Goal: Find specific page/section: Find specific page/section

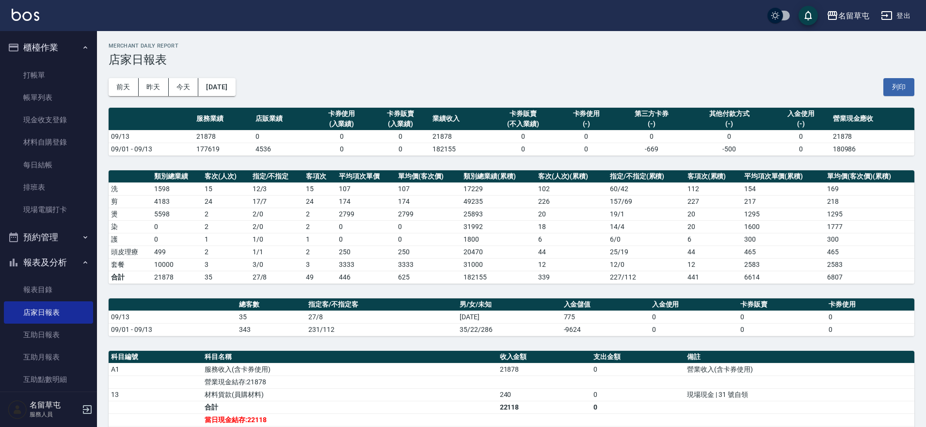
scroll to position [75, 0]
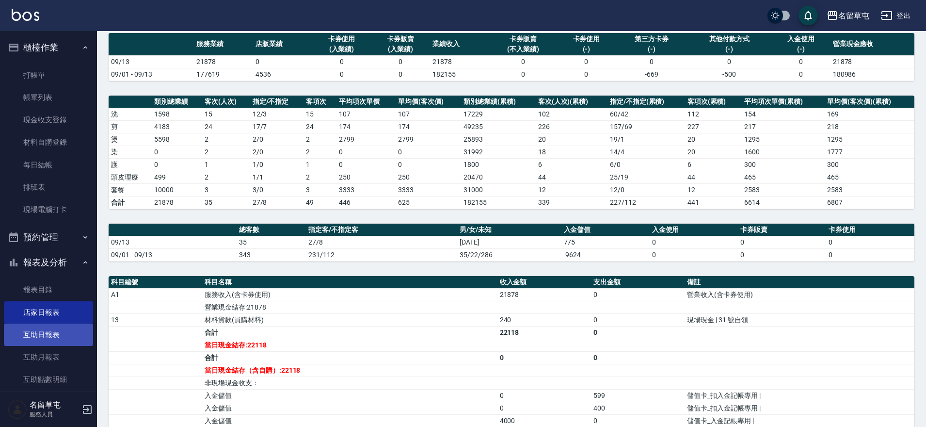
click at [57, 335] on link "互助日報表" at bounding box center [48, 334] width 89 height 22
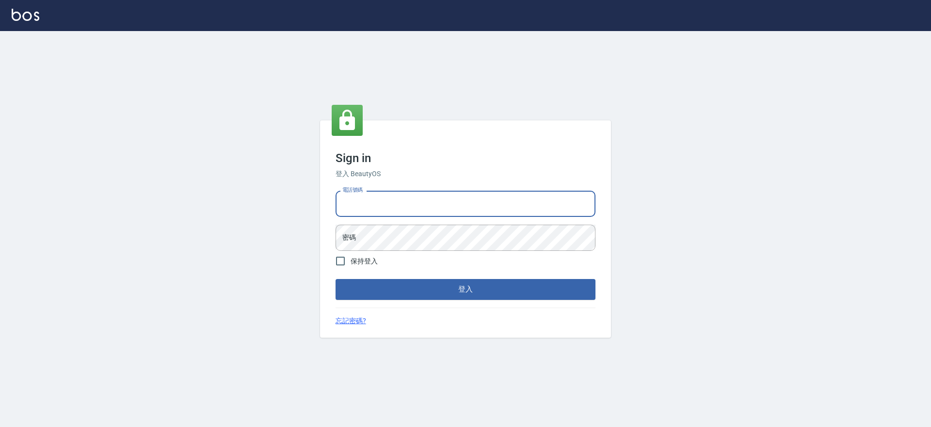
click at [380, 202] on input "電話號碼" at bounding box center [465, 204] width 260 height 26
type input "2306457"
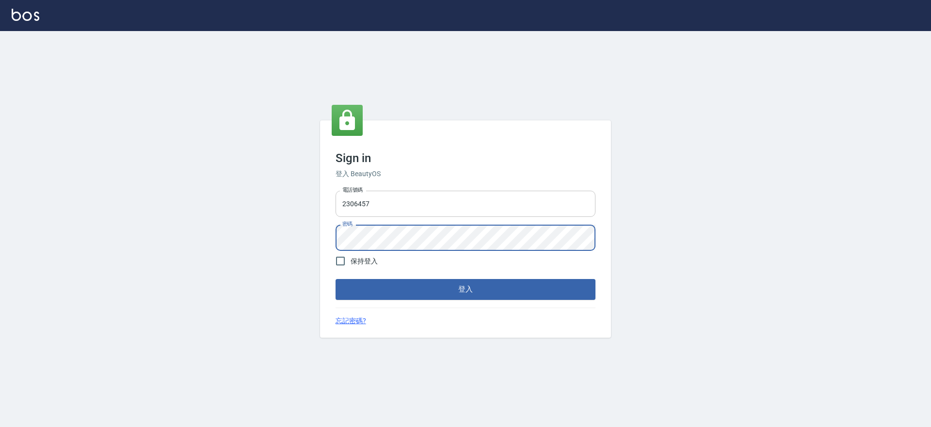
click at [335, 279] on button "登入" at bounding box center [465, 289] width 260 height 20
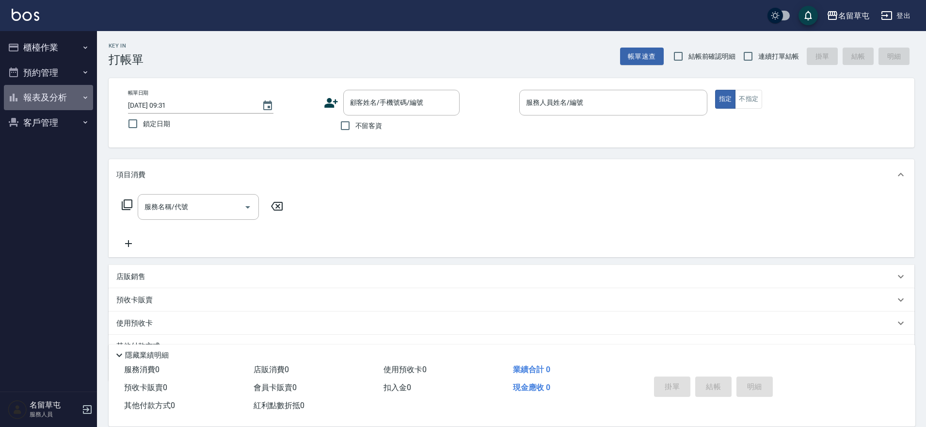
click at [59, 97] on button "報表及分析" at bounding box center [48, 97] width 89 height 25
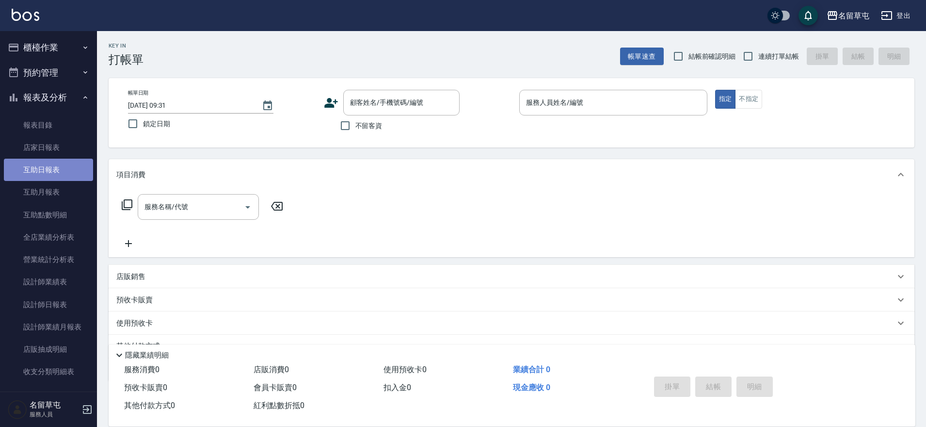
click at [69, 175] on link "互助日報表" at bounding box center [48, 170] width 89 height 22
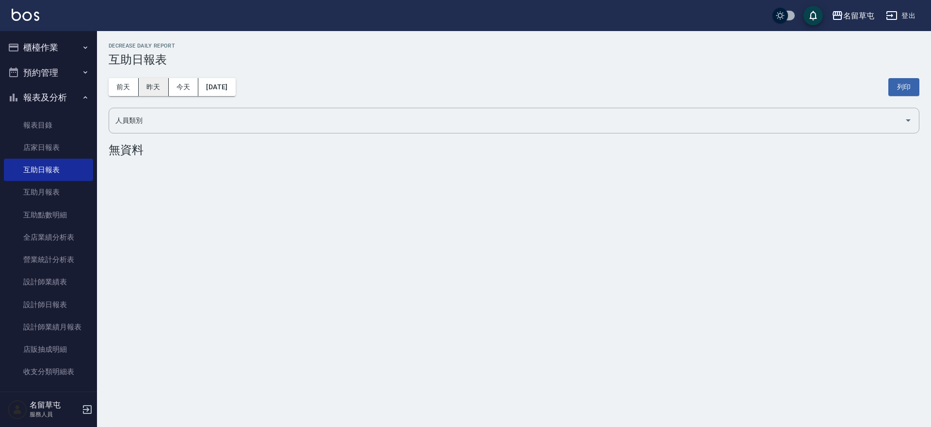
click at [146, 82] on button "昨天" at bounding box center [154, 87] width 30 height 18
